Goal: Task Accomplishment & Management: Complete application form

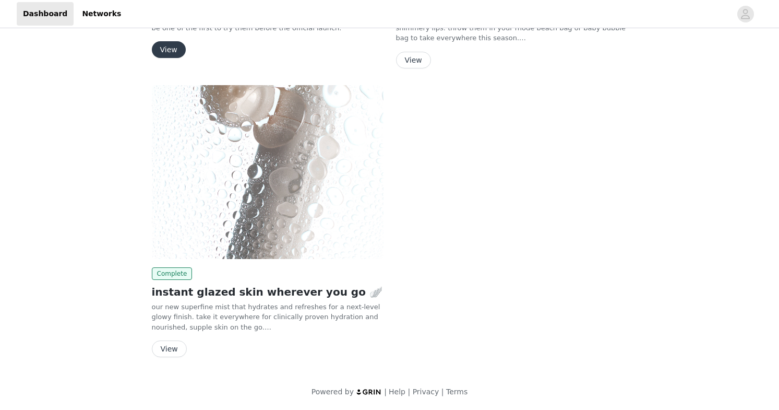
scroll to position [88, 0]
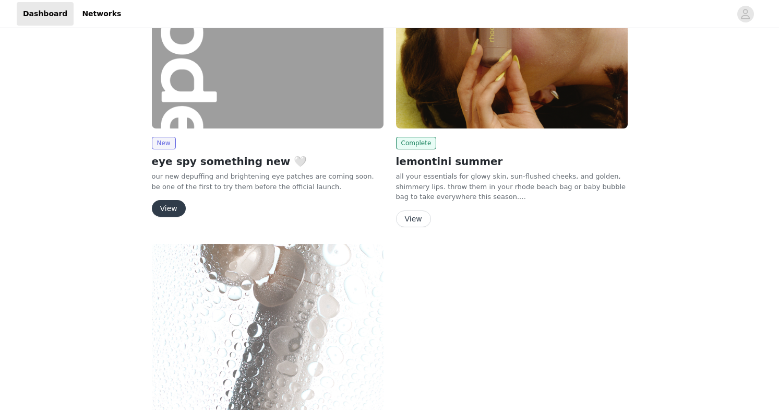
click at [174, 209] on button "View" at bounding box center [169, 208] width 34 height 17
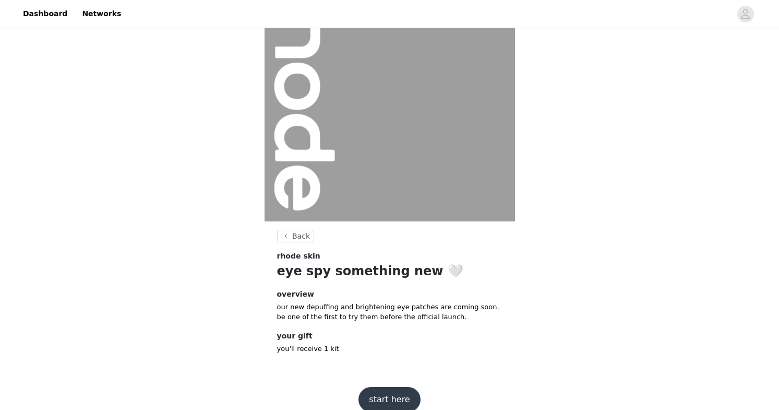
scroll to position [75, 0]
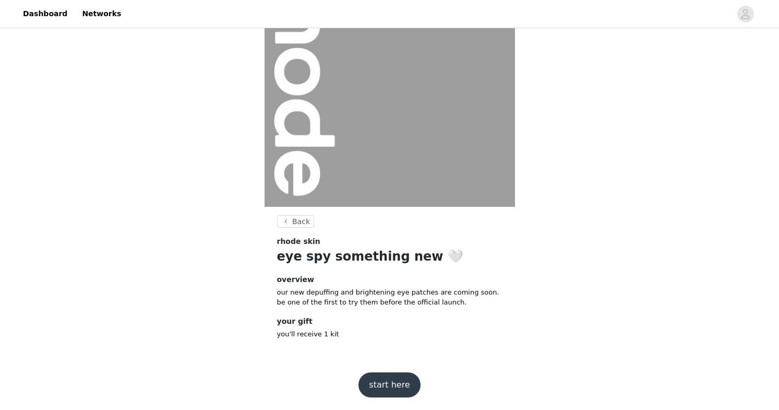
click at [397, 384] on button "start here" at bounding box center [390, 384] width 62 height 25
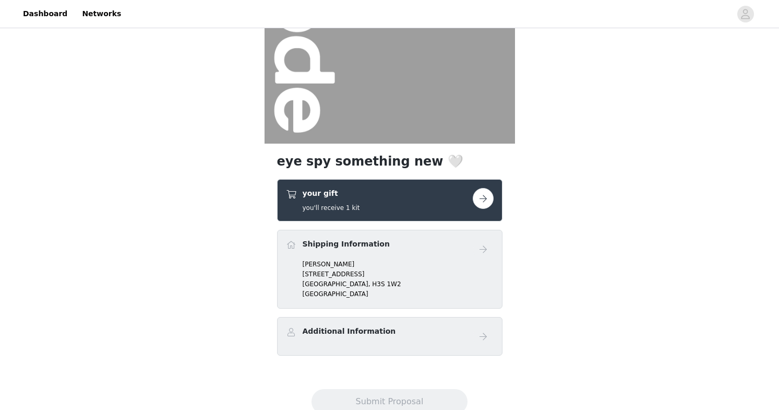
scroll to position [171, 0]
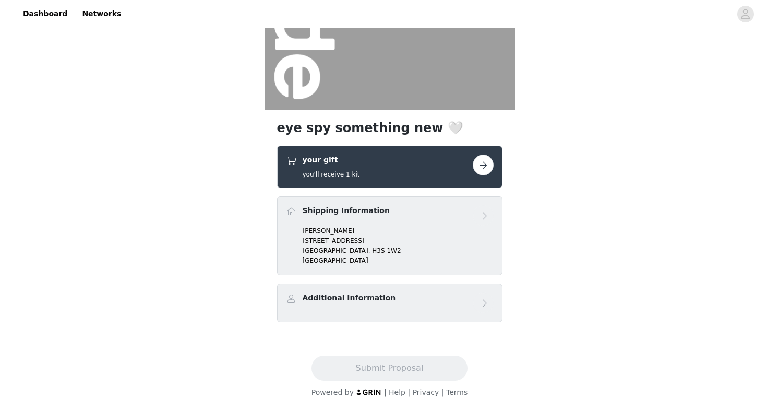
click at [316, 242] on p "[STREET_ADDRESS]" at bounding box center [398, 240] width 191 height 9
click at [483, 166] on button "button" at bounding box center [483, 164] width 21 height 21
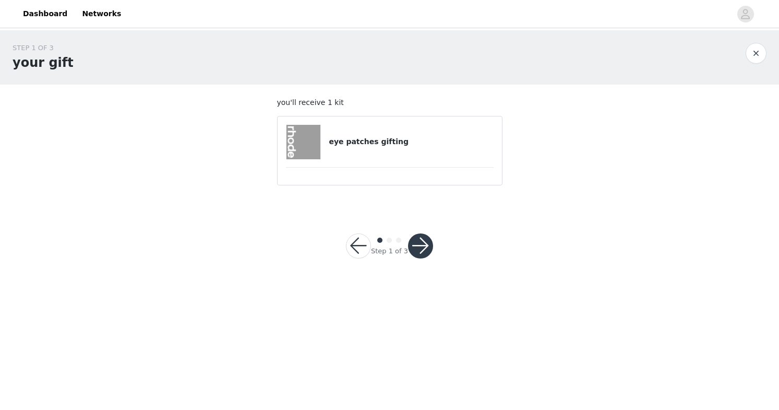
click at [425, 247] on button "button" at bounding box center [420, 245] width 25 height 25
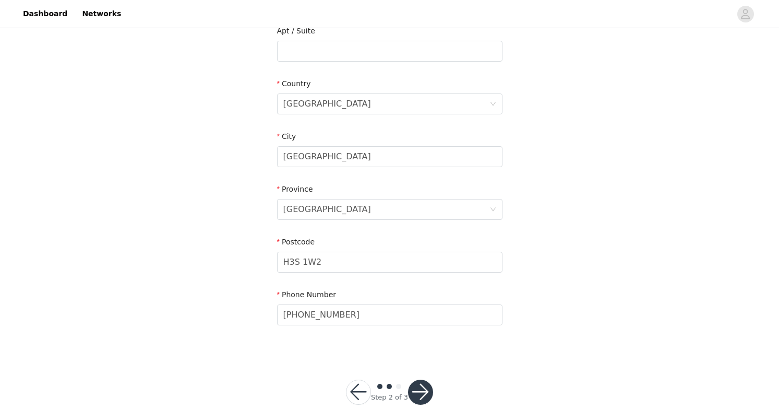
scroll to position [302, 0]
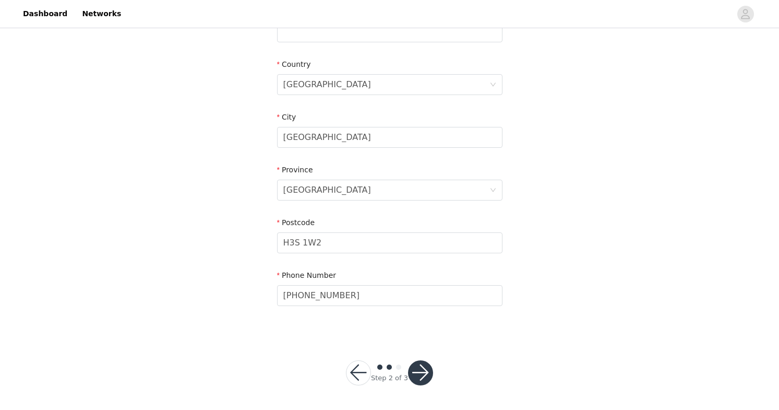
click at [418, 377] on button "button" at bounding box center [420, 372] width 25 height 25
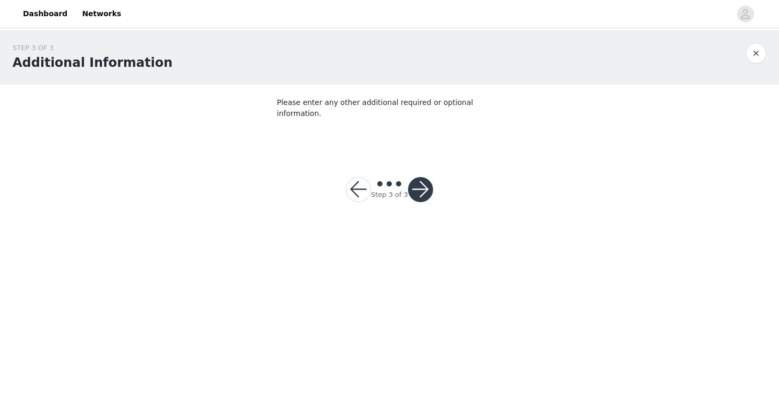
click at [420, 178] on button "button" at bounding box center [420, 189] width 25 height 25
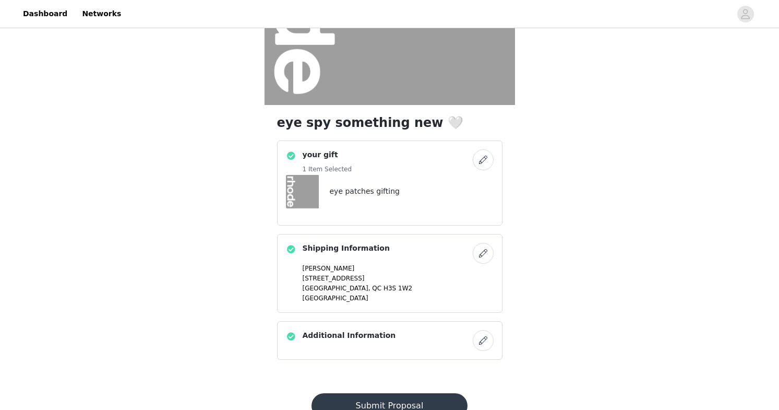
scroll to position [214, 0]
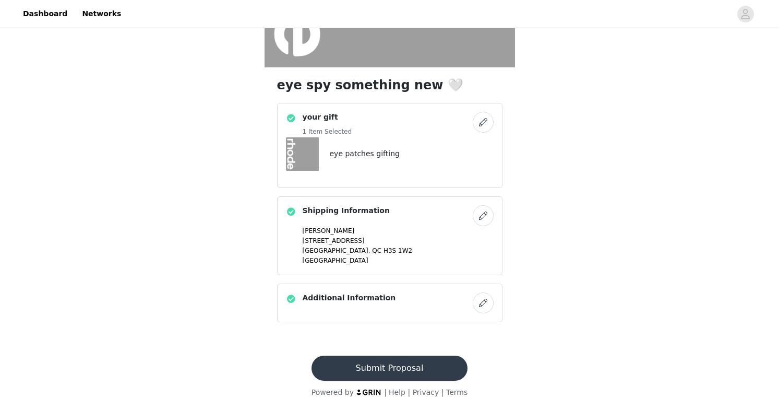
click at [387, 369] on button "Submit Proposal" at bounding box center [390, 367] width 156 height 25
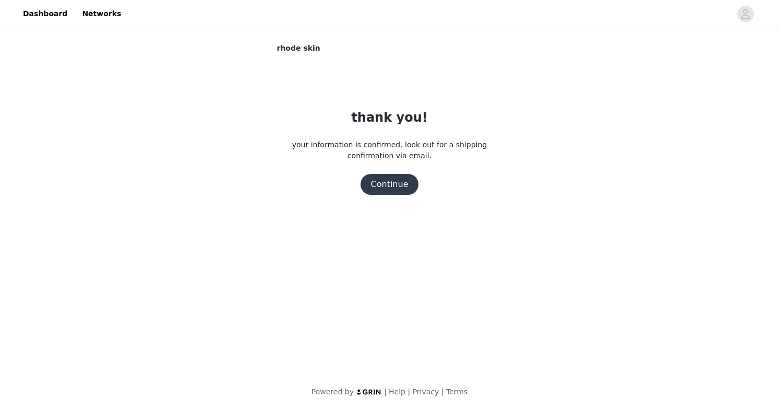
click at [406, 180] on button "Continue" at bounding box center [390, 184] width 58 height 21
